Goal: Task Accomplishment & Management: Use online tool/utility

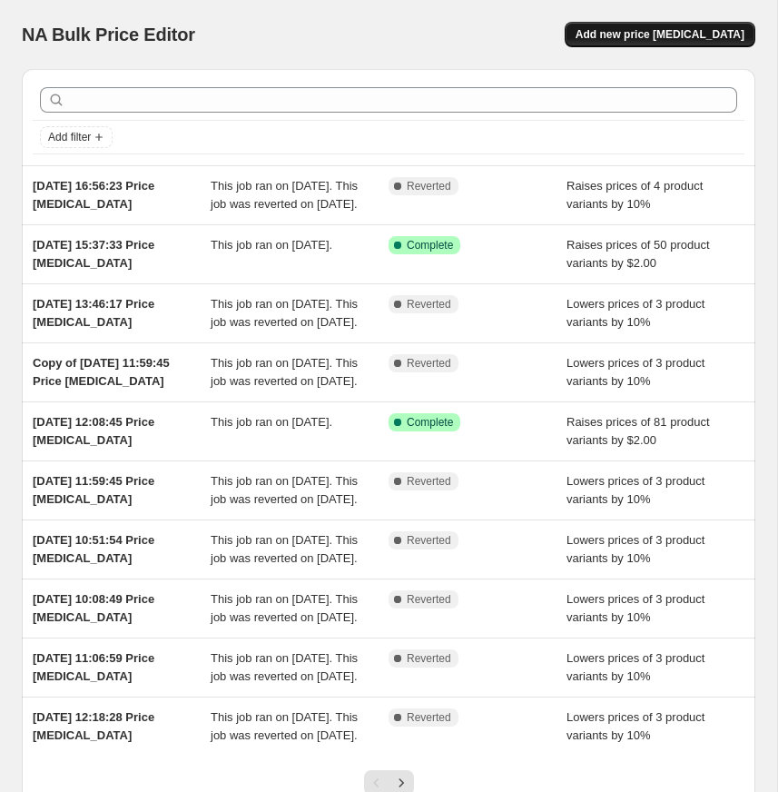
click at [628, 31] on span "Add new price [MEDICAL_DATA]" at bounding box center [660, 34] width 169 height 15
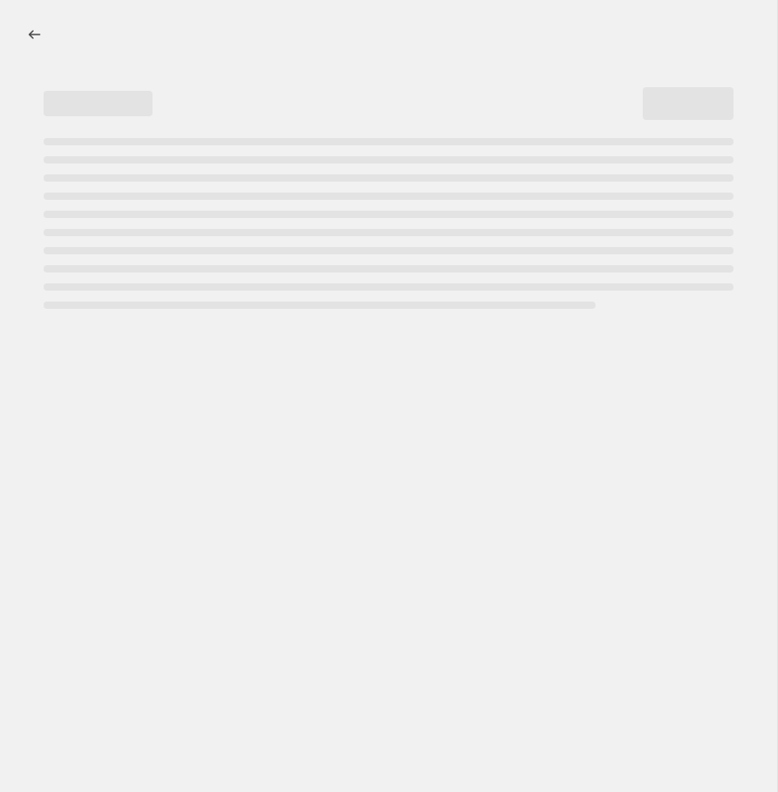
select select "percentage"
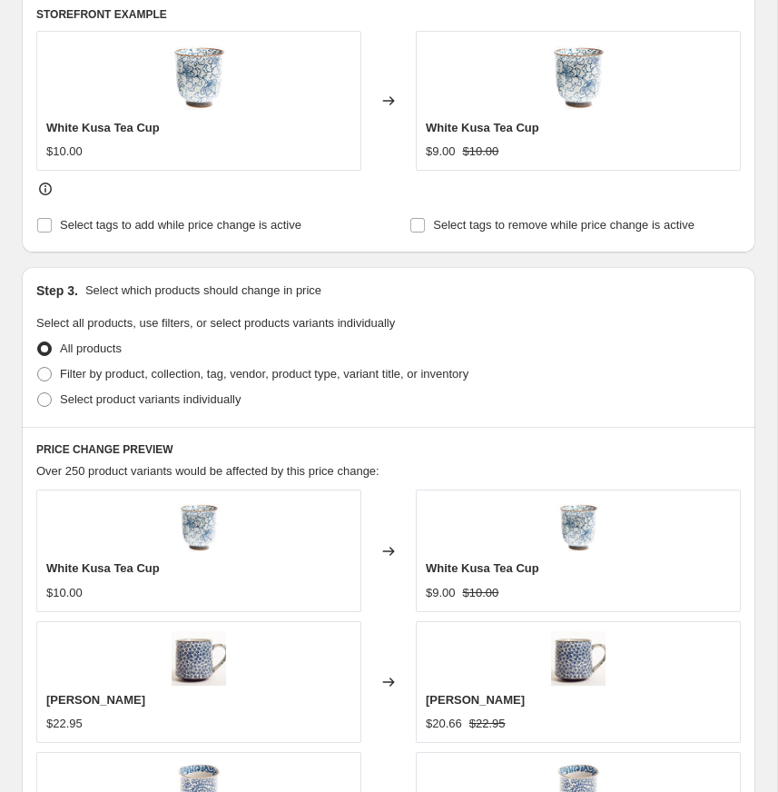
scroll to position [774, 0]
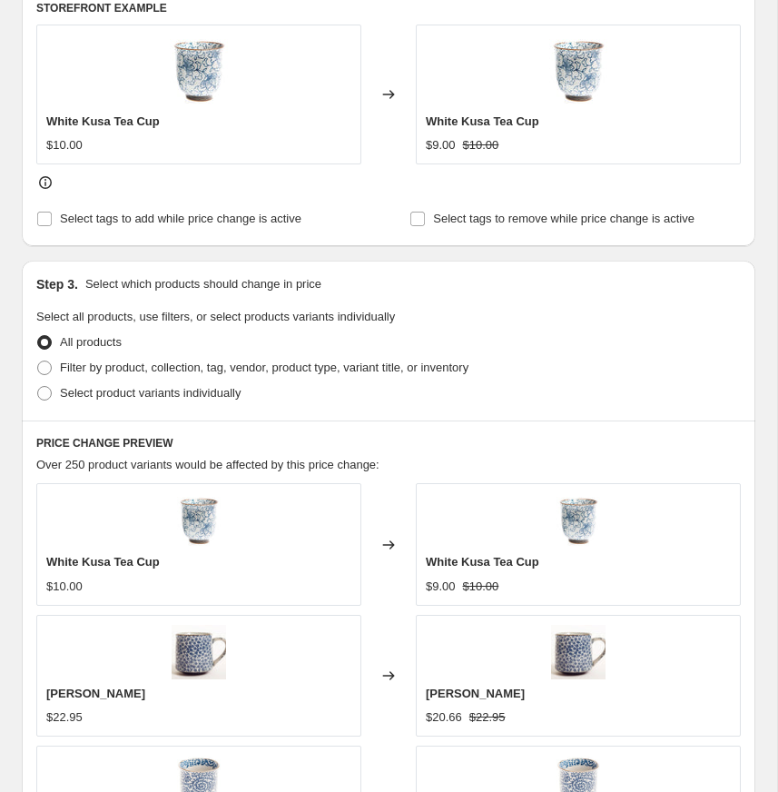
click at [80, 406] on div "Step 3. Select which products should change in price Select all products, use f…" at bounding box center [389, 341] width 734 height 160
click at [73, 397] on span "Select product variants individually" at bounding box center [150, 393] width 181 height 14
click at [38, 387] on input "Select product variants individually" at bounding box center [37, 386] width 1 height 1
radio input "true"
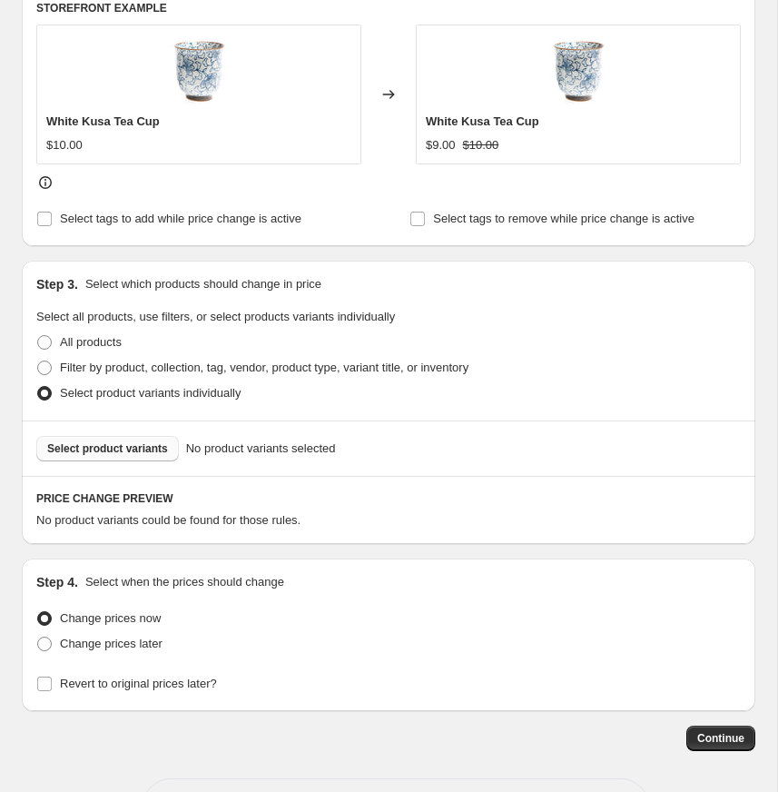
click at [110, 445] on span "Select product variants" at bounding box center [107, 448] width 121 height 15
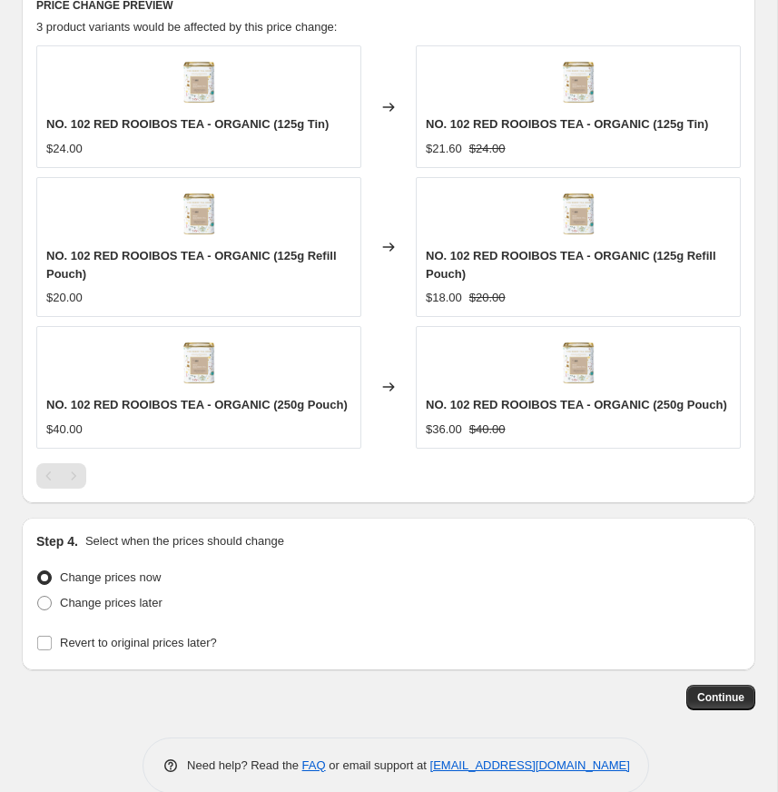
scroll to position [1295, 0]
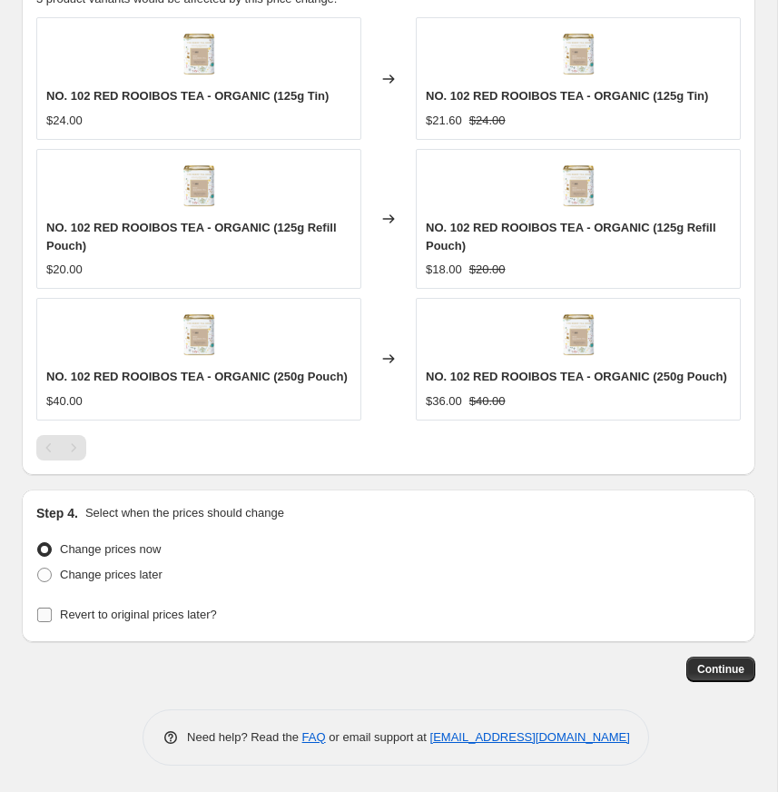
click at [60, 614] on span "Revert to original prices later?" at bounding box center [138, 614] width 157 height 14
click at [52, 614] on input "Revert to original prices later?" at bounding box center [44, 614] width 15 height 15
checkbox input "true"
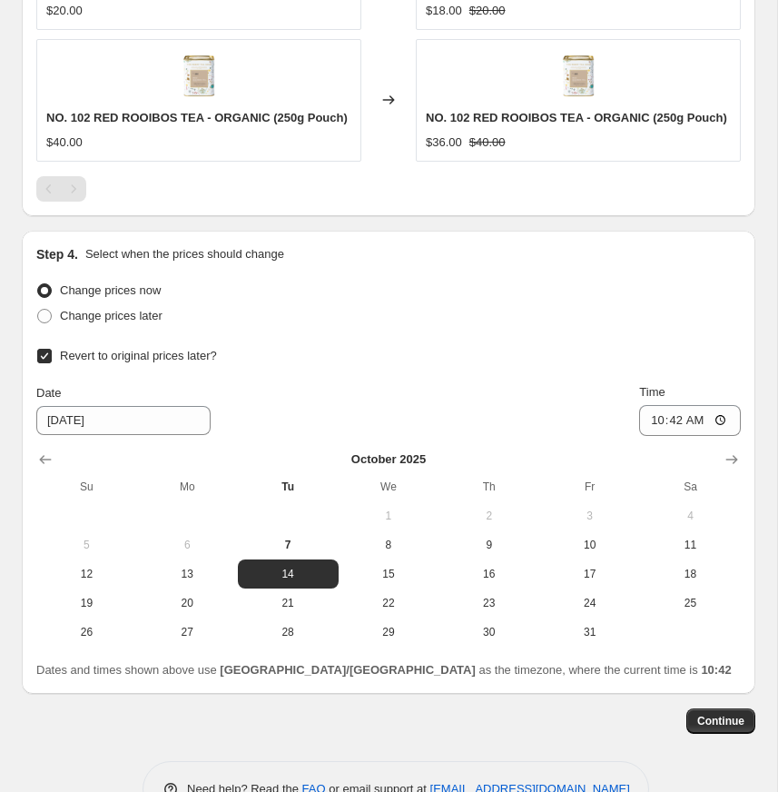
scroll to position [1606, 0]
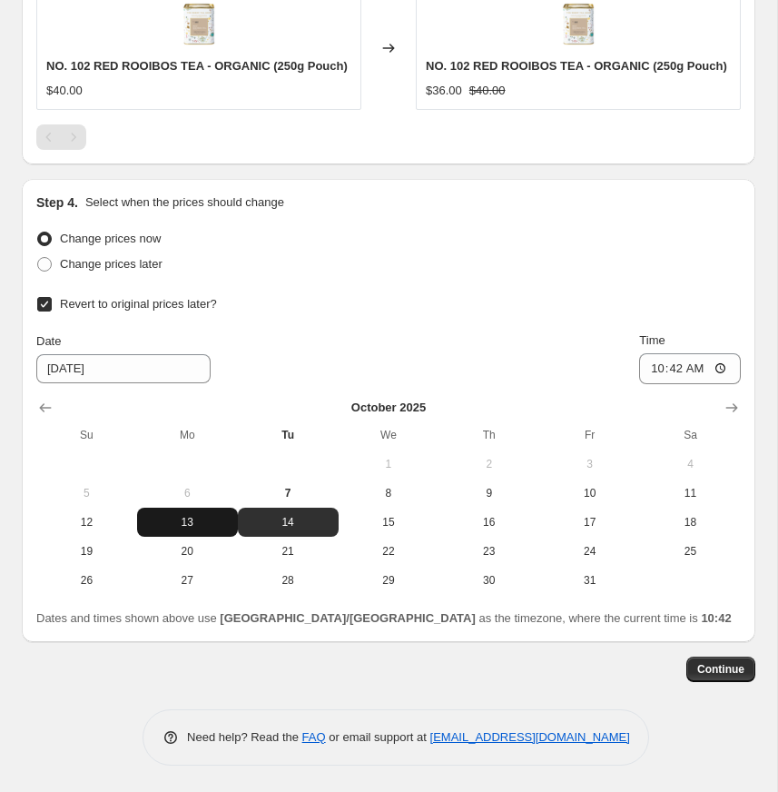
click at [198, 527] on span "13" at bounding box center [187, 522] width 86 height 15
type input "[DATE]"
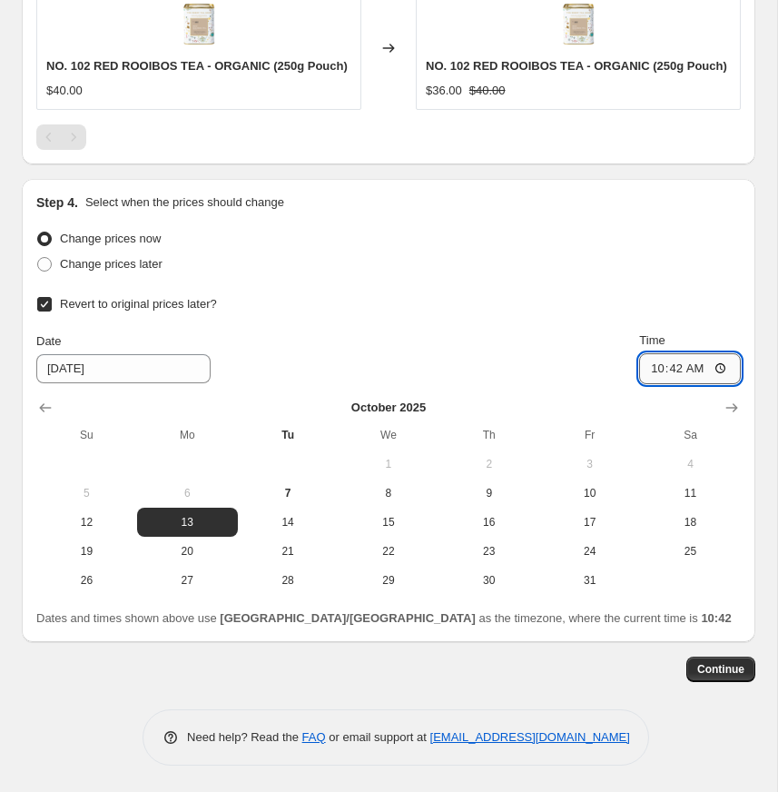
click at [722, 363] on input "10:42" at bounding box center [690, 368] width 102 height 31
click at [724, 371] on input "10:42" at bounding box center [690, 368] width 102 height 31
click at [722, 369] on input "10:42" at bounding box center [690, 368] width 102 height 31
type input "09:00"
click at [520, 260] on div "Change prices later" at bounding box center [388, 263] width 704 height 25
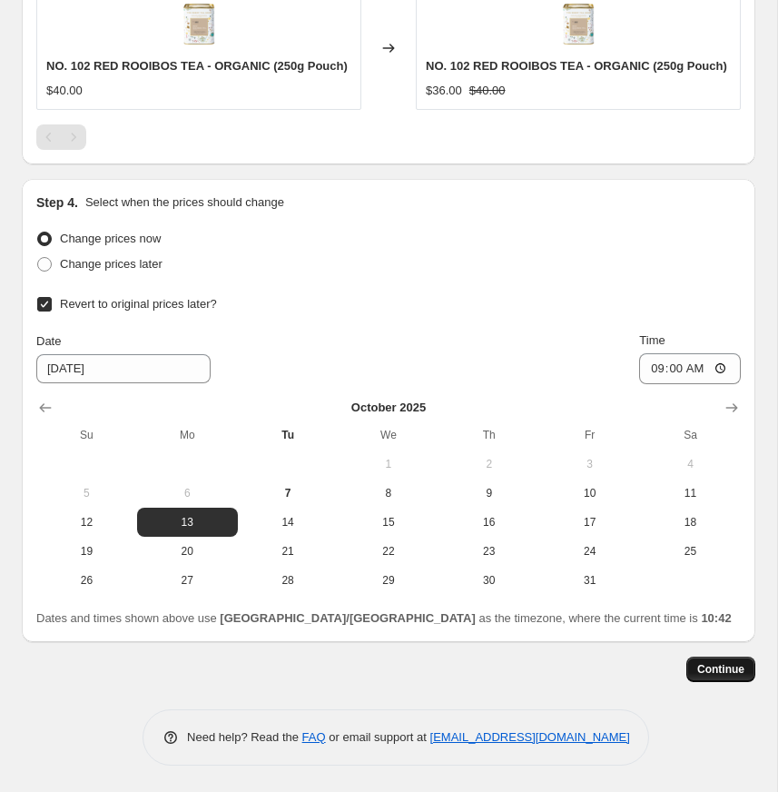
click at [729, 670] on span "Continue" at bounding box center [720, 669] width 47 height 15
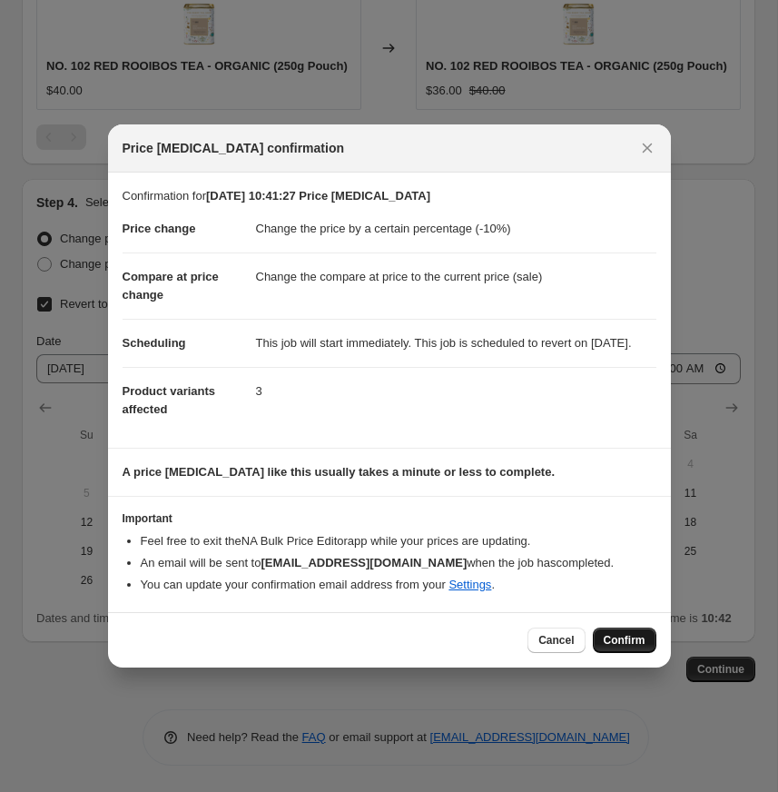
click at [622, 647] on span "Confirm" at bounding box center [625, 640] width 42 height 15
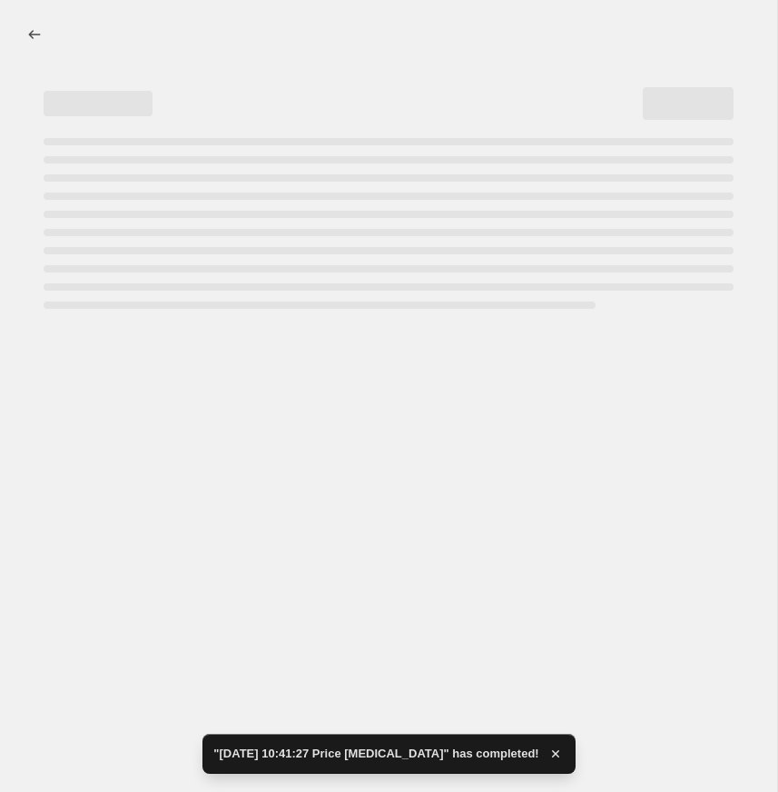
select select "percentage"
